Goal: Book appointment/travel/reservation

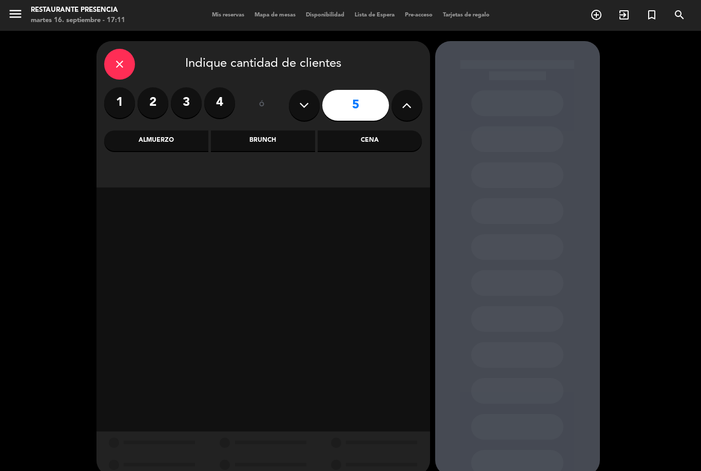
click at [123, 55] on div "close" at bounding box center [119, 64] width 31 height 31
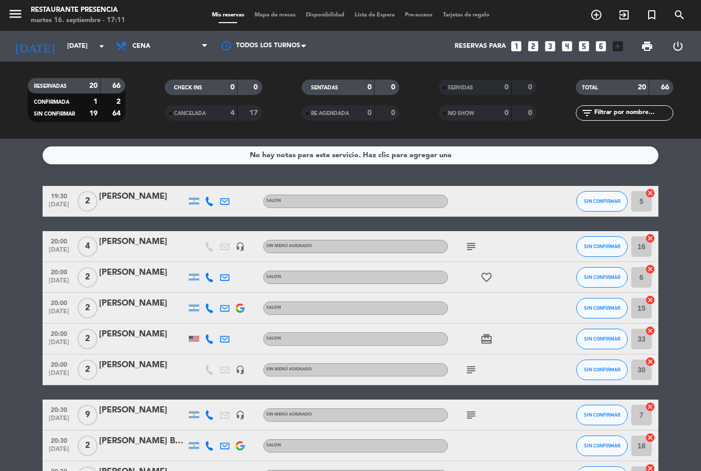
click at [62, 45] on input "[DATE]" at bounding box center [105, 45] width 87 height 17
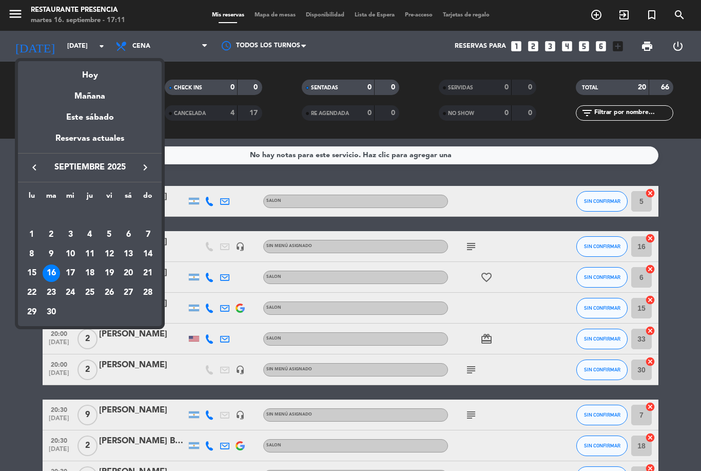
click at [51, 288] on div "23" at bounding box center [51, 292] width 17 height 17
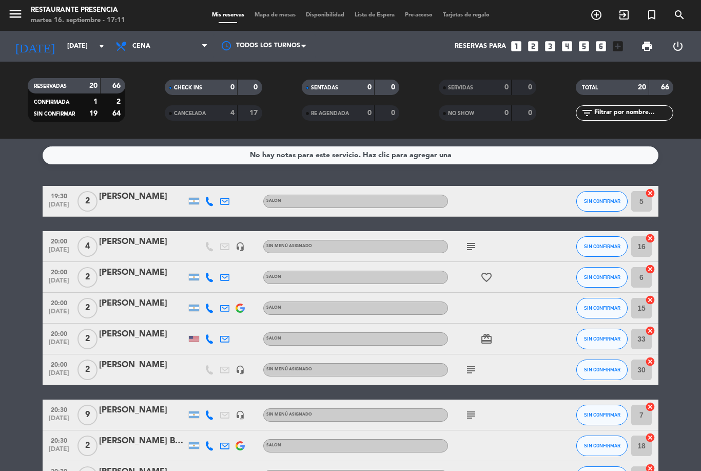
type input "[DATE]"
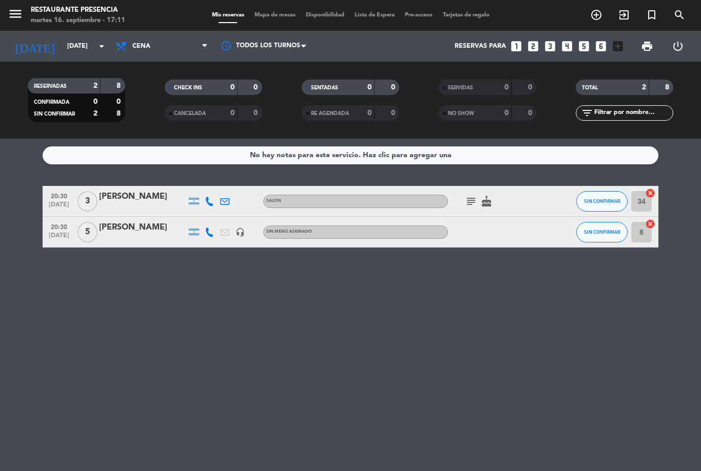
click at [141, 229] on div "[PERSON_NAME]" at bounding box center [142, 227] width 87 height 13
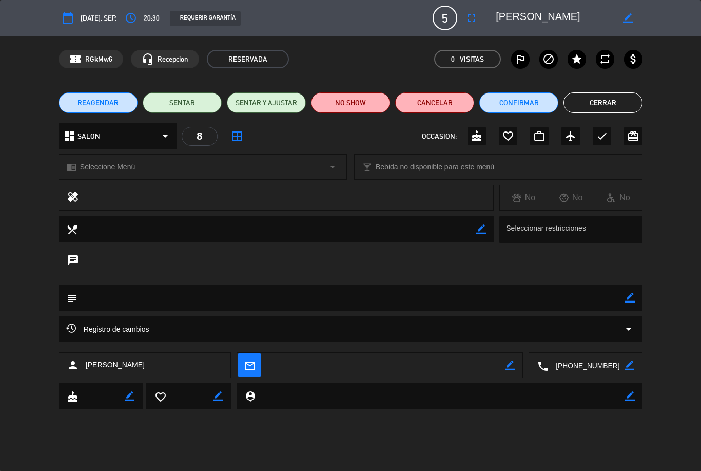
click at [637, 293] on div "subject border_color" at bounding box center [351, 297] width 584 height 27
click at [640, 294] on div "subject border_color" at bounding box center [351, 297] width 584 height 27
click at [630, 294] on icon "border_color" at bounding box center [630, 298] width 10 height 10
click at [115, 301] on textarea at bounding box center [351, 297] width 548 height 26
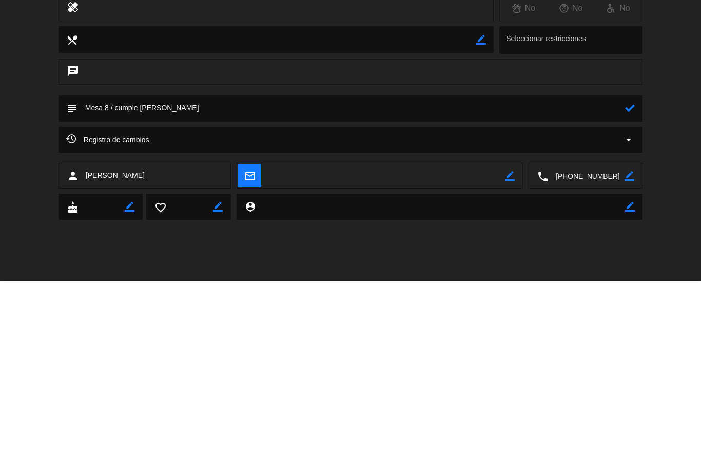
click at [630, 293] on icon at bounding box center [630, 298] width 10 height 10
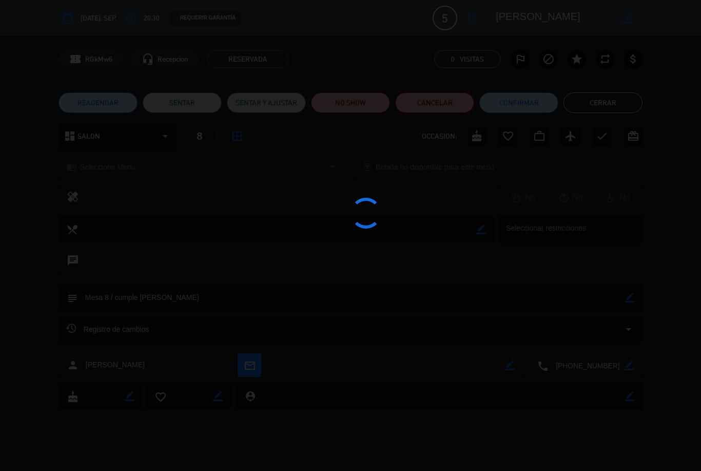
type textarea "Mesa 8 / cumple [PERSON_NAME]"
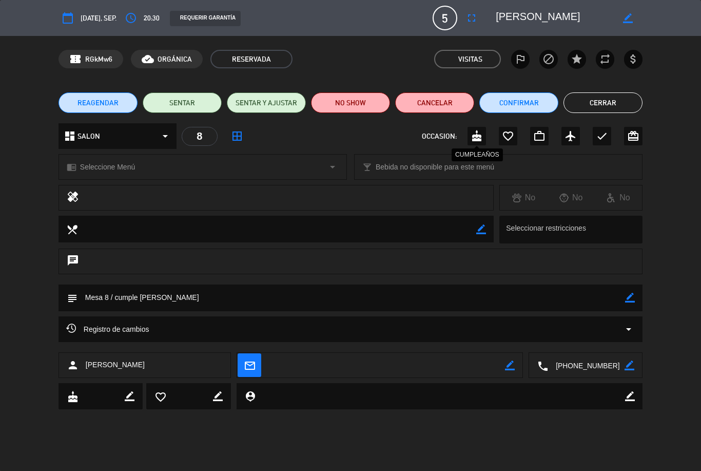
click at [481, 140] on icon "cake" at bounding box center [477, 136] width 12 height 12
click at [619, 102] on button "Cerrar" at bounding box center [602, 102] width 79 height 21
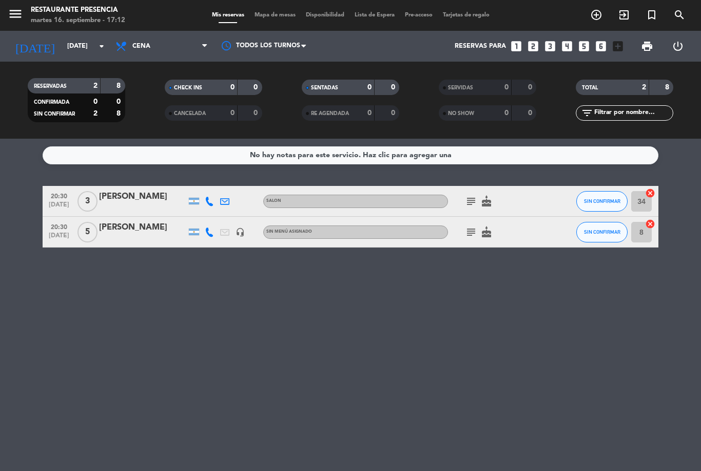
click at [466, 205] on icon "subject" at bounding box center [471, 201] width 12 height 12
click at [560, 319] on div "No hay notas para este servicio. Haz clic para agregar una 20:30 [DATE] 3 [PERS…" at bounding box center [350, 305] width 701 height 332
click at [473, 231] on icon "subject" at bounding box center [471, 232] width 12 height 12
click at [520, 301] on div "No hay notas para este servicio. Haz clic para agregar una 20:30 [DATE] 3 [PERS…" at bounding box center [350, 305] width 701 height 332
click at [273, 13] on span "Mapa de mesas" at bounding box center [274, 15] width 51 height 6
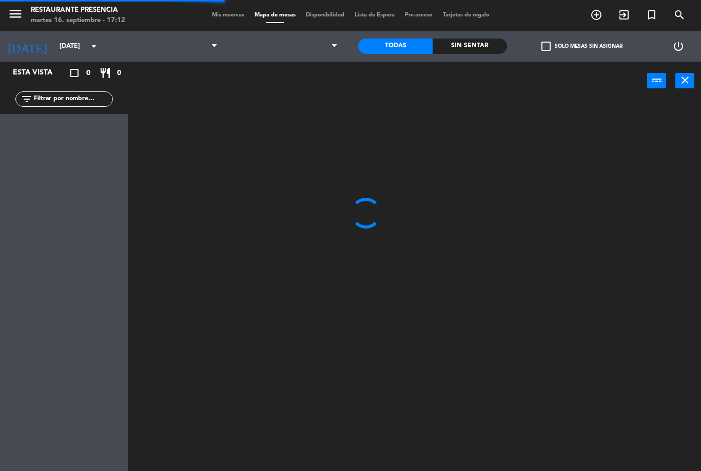
click at [54, 46] on input "[DATE]" at bounding box center [97, 45] width 87 height 17
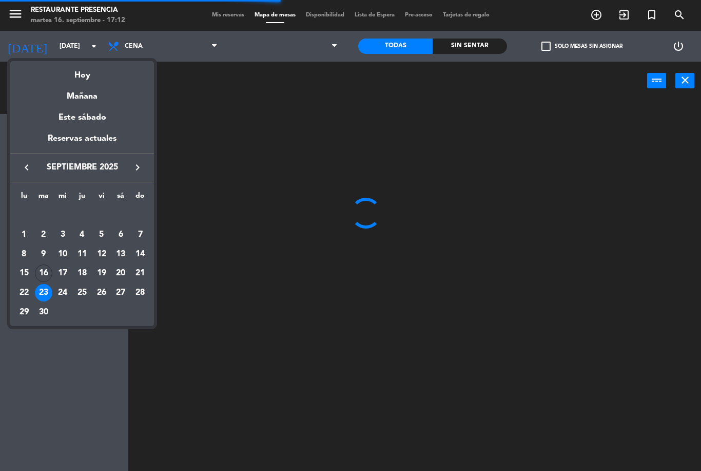
click at [68, 73] on div "Hoy" at bounding box center [82, 71] width 144 height 21
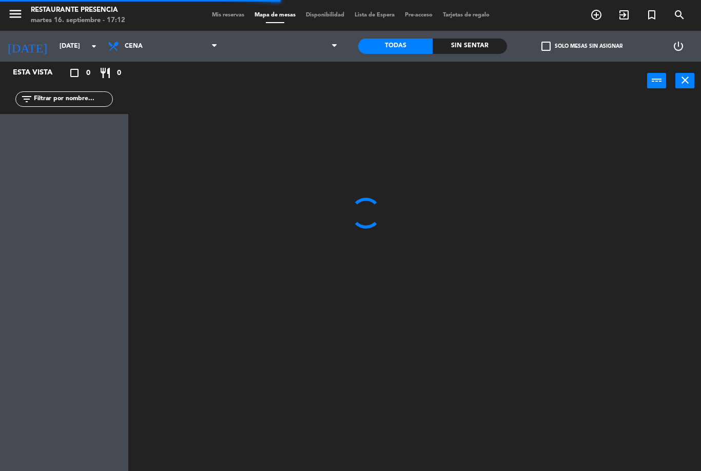
type input "[DATE]"
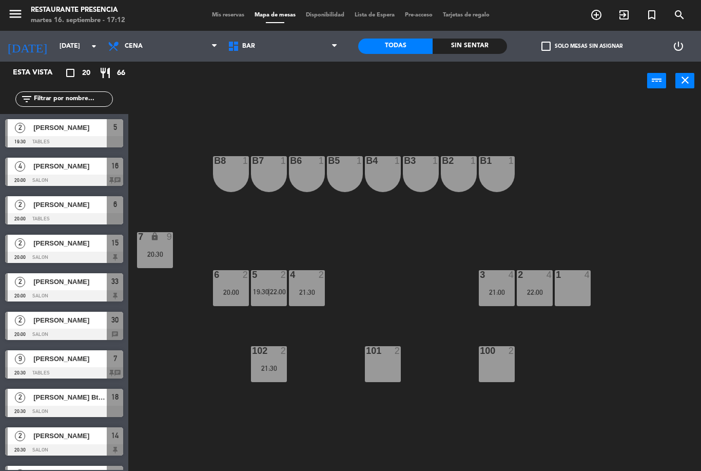
click at [262, 275] on div at bounding box center [268, 274] width 17 height 9
click at [364, 256] on div "B1 1 B2 1 B3 1 B4 1 B5 1 B6 1 B7 1 B8 1 7 lock 9 20:30 1 4 2 4 22:00 3 4 21:00 …" at bounding box center [418, 285] width 566 height 371
click at [279, 36] on span "BAR" at bounding box center [283, 46] width 120 height 23
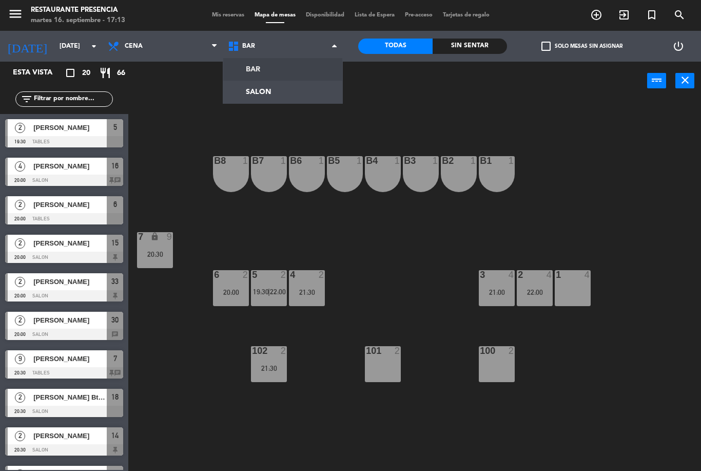
click at [297, 92] on ng-component "menu Restaurante Presencia [DATE] 16. septiembre - 17:13 Mis reservas Mapa de m…" at bounding box center [350, 235] width 701 height 471
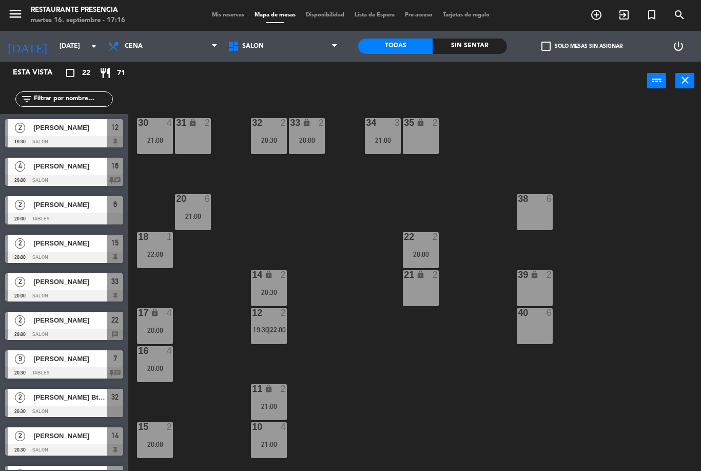
click at [54, 51] on input "[DATE]" at bounding box center [97, 45] width 87 height 17
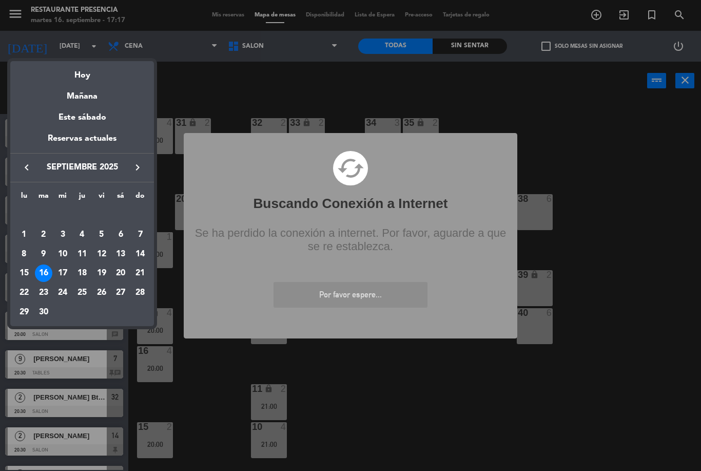
click at [299, 398] on div at bounding box center [350, 235] width 701 height 471
